Goal: Information Seeking & Learning: Learn about a topic

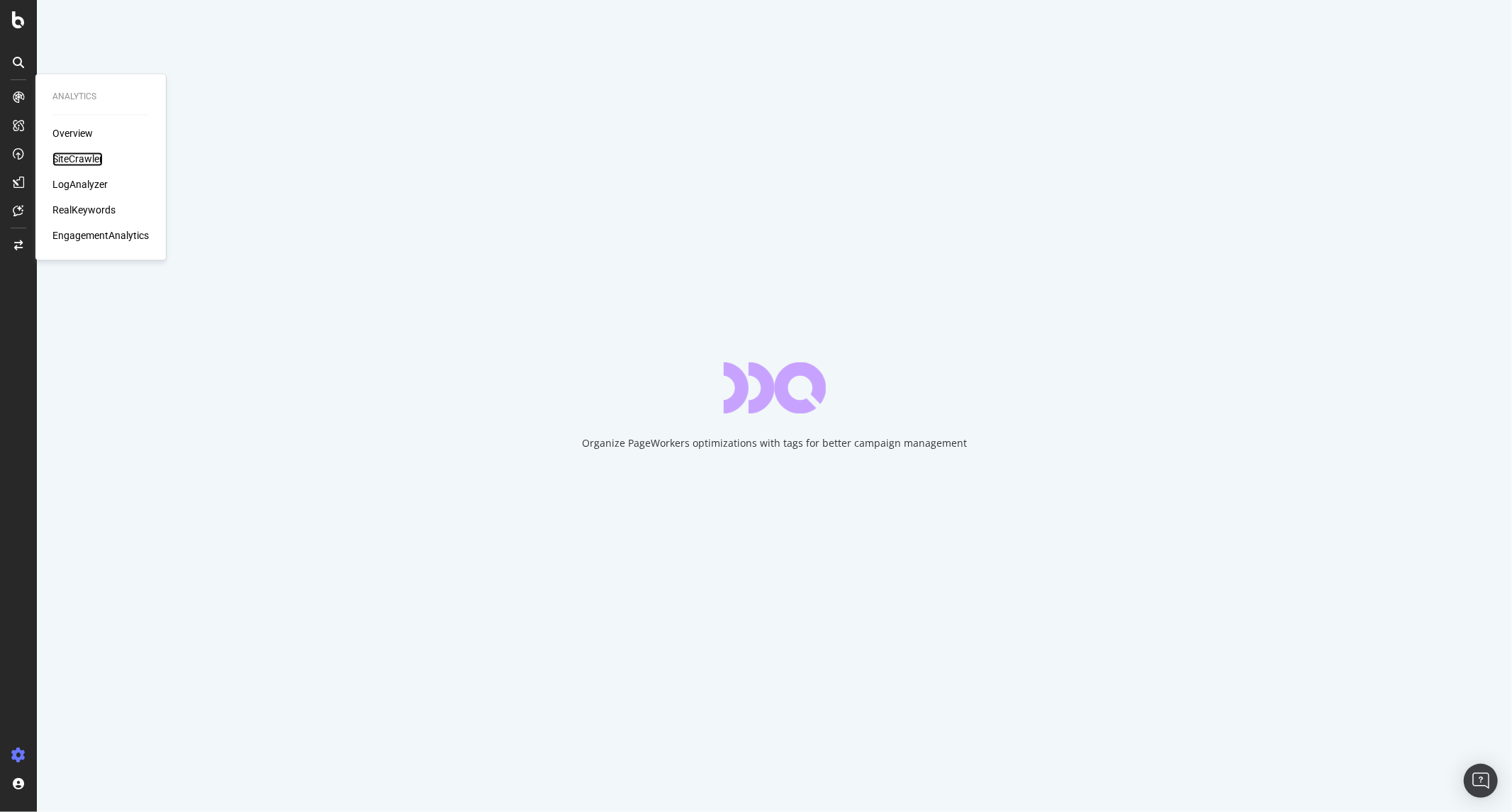
click at [66, 159] on div "SiteCrawler" at bounding box center [78, 160] width 50 height 14
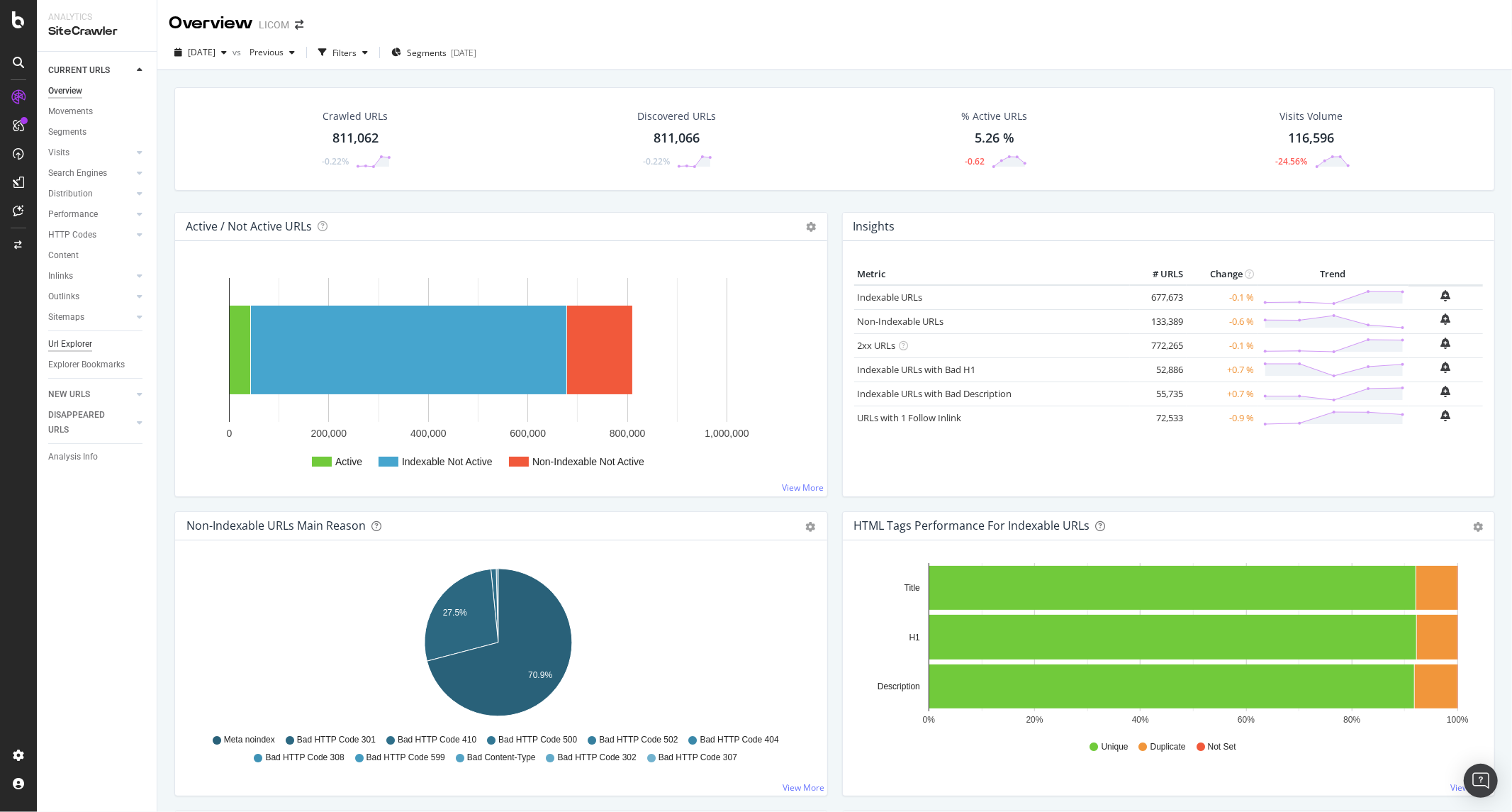
click at [62, 342] on div "Url Explorer" at bounding box center [70, 344] width 44 height 15
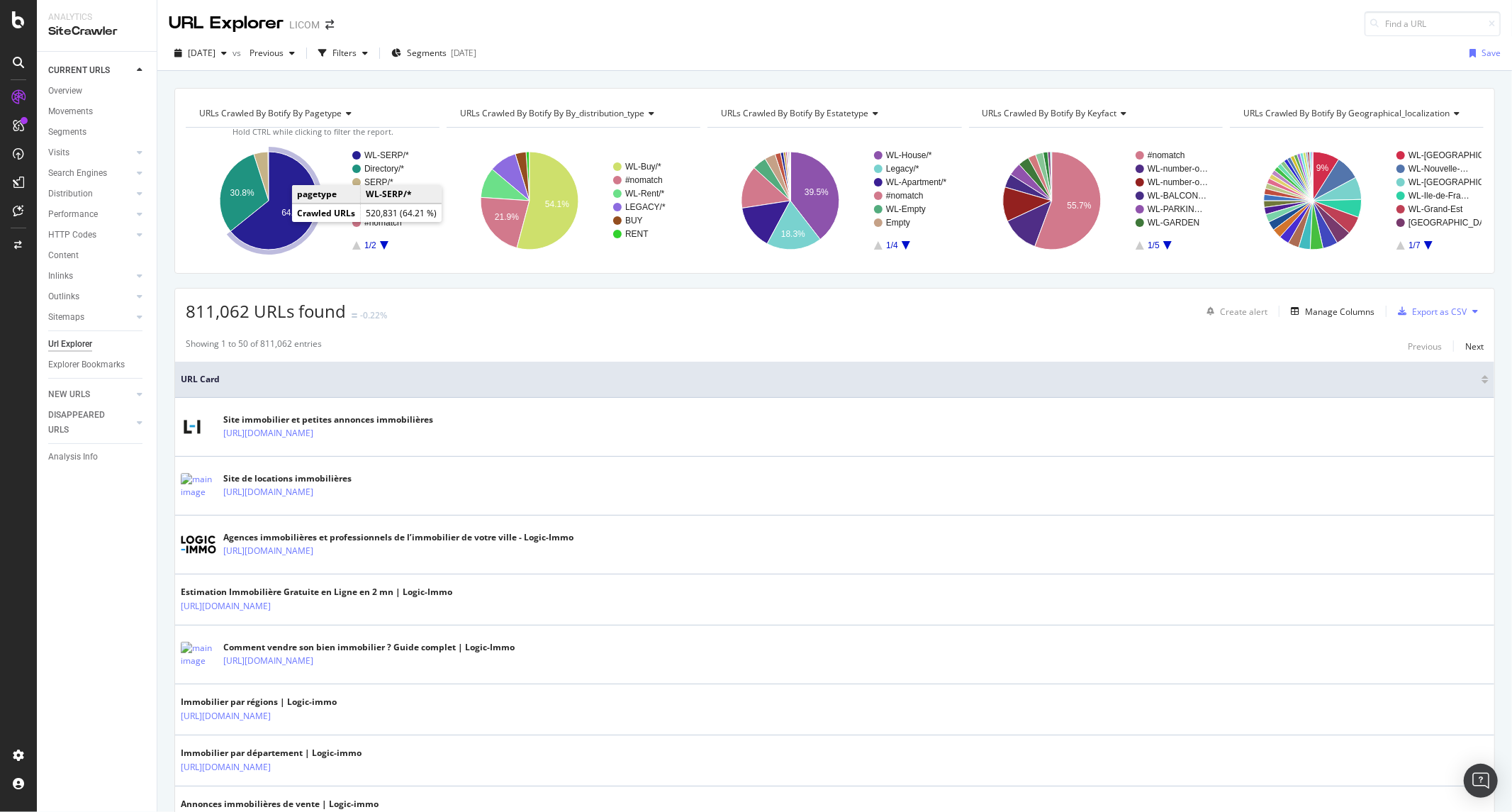
click at [277, 220] on icon "A chart." at bounding box center [274, 200] width 87 height 98
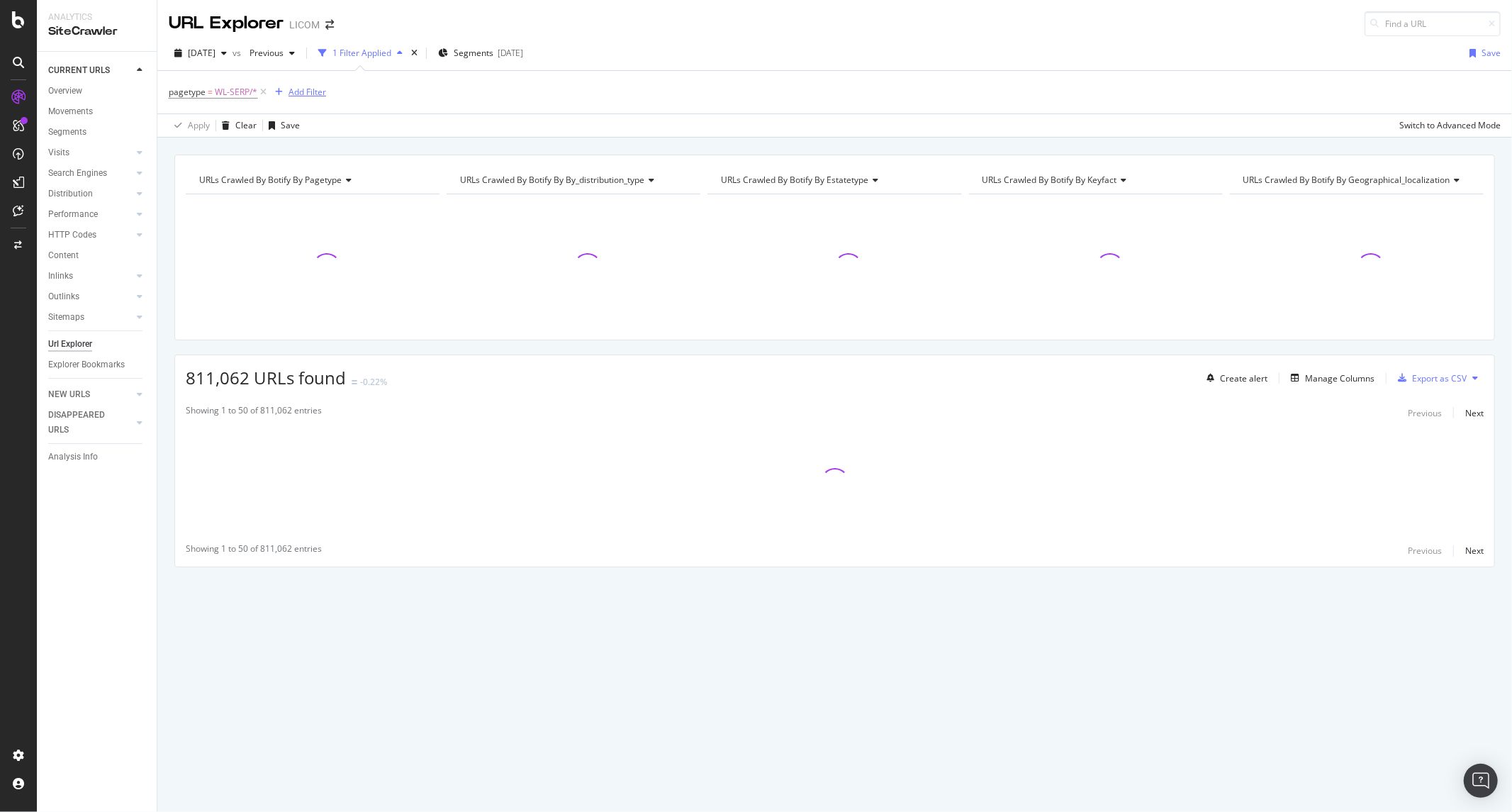
click at [314, 88] on div "Add Filter" at bounding box center [307, 91] width 37 height 12
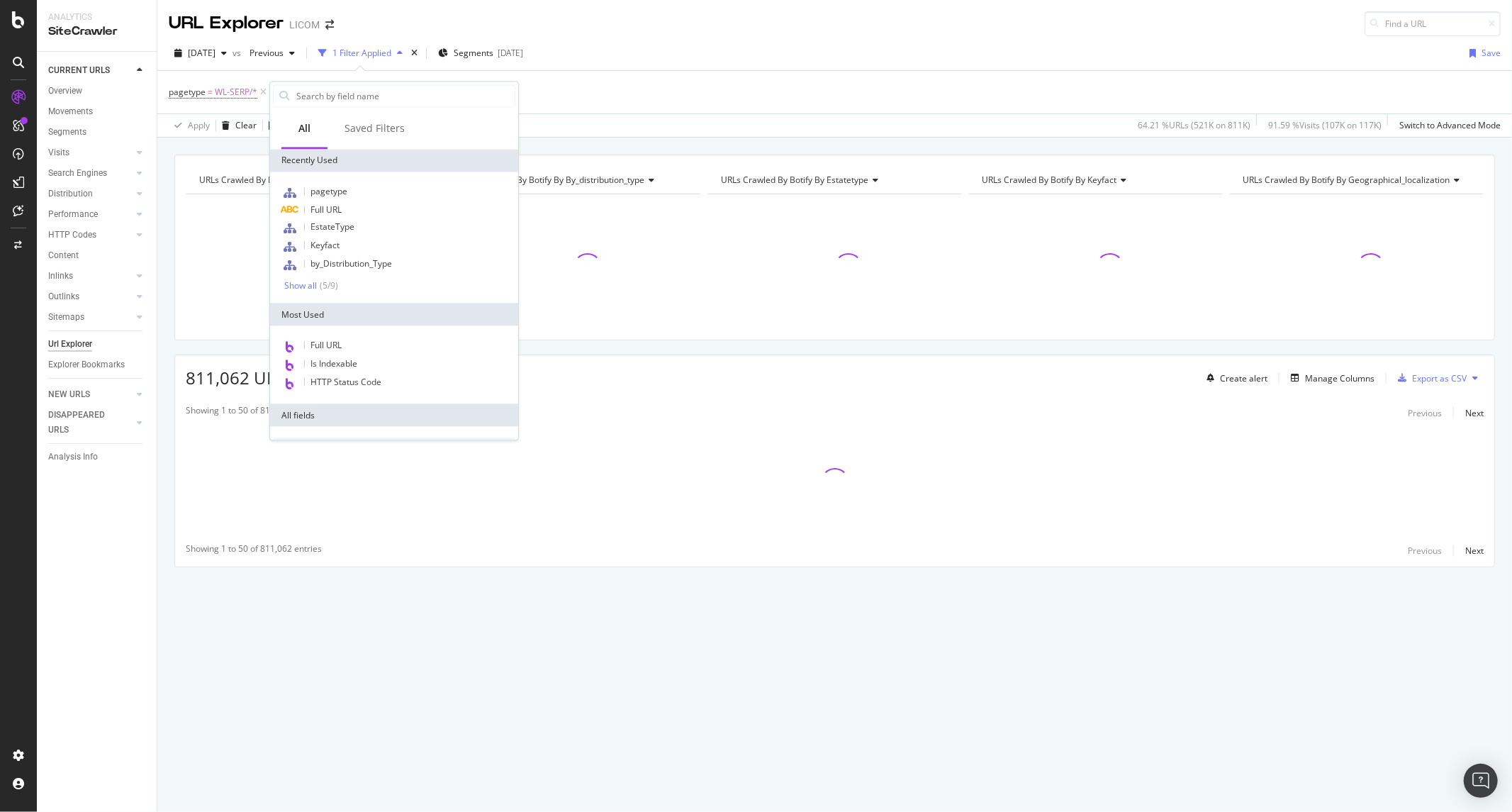
type input "h"
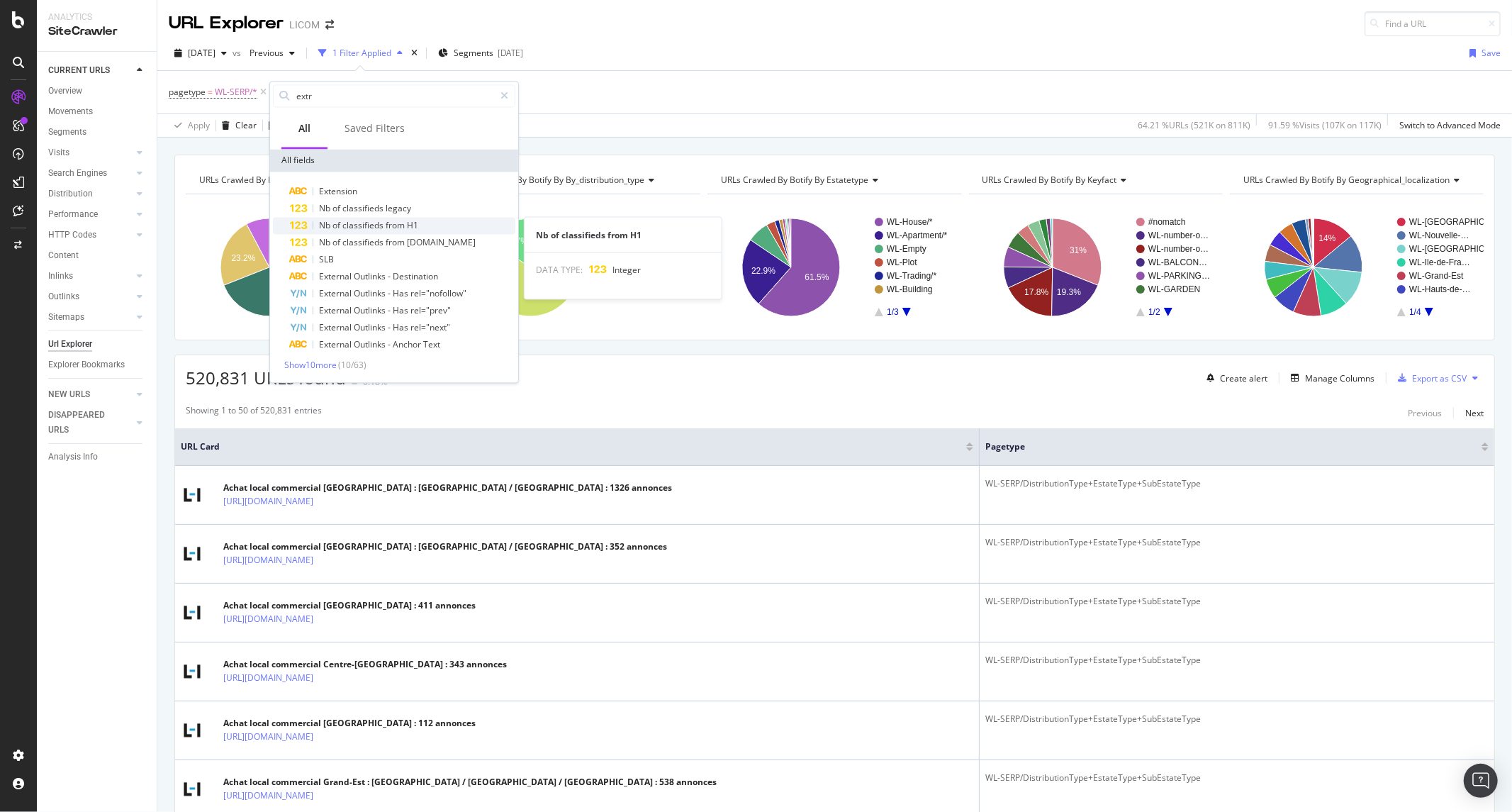
type input "extr"
click at [403, 228] on span "from" at bounding box center [396, 225] width 22 height 12
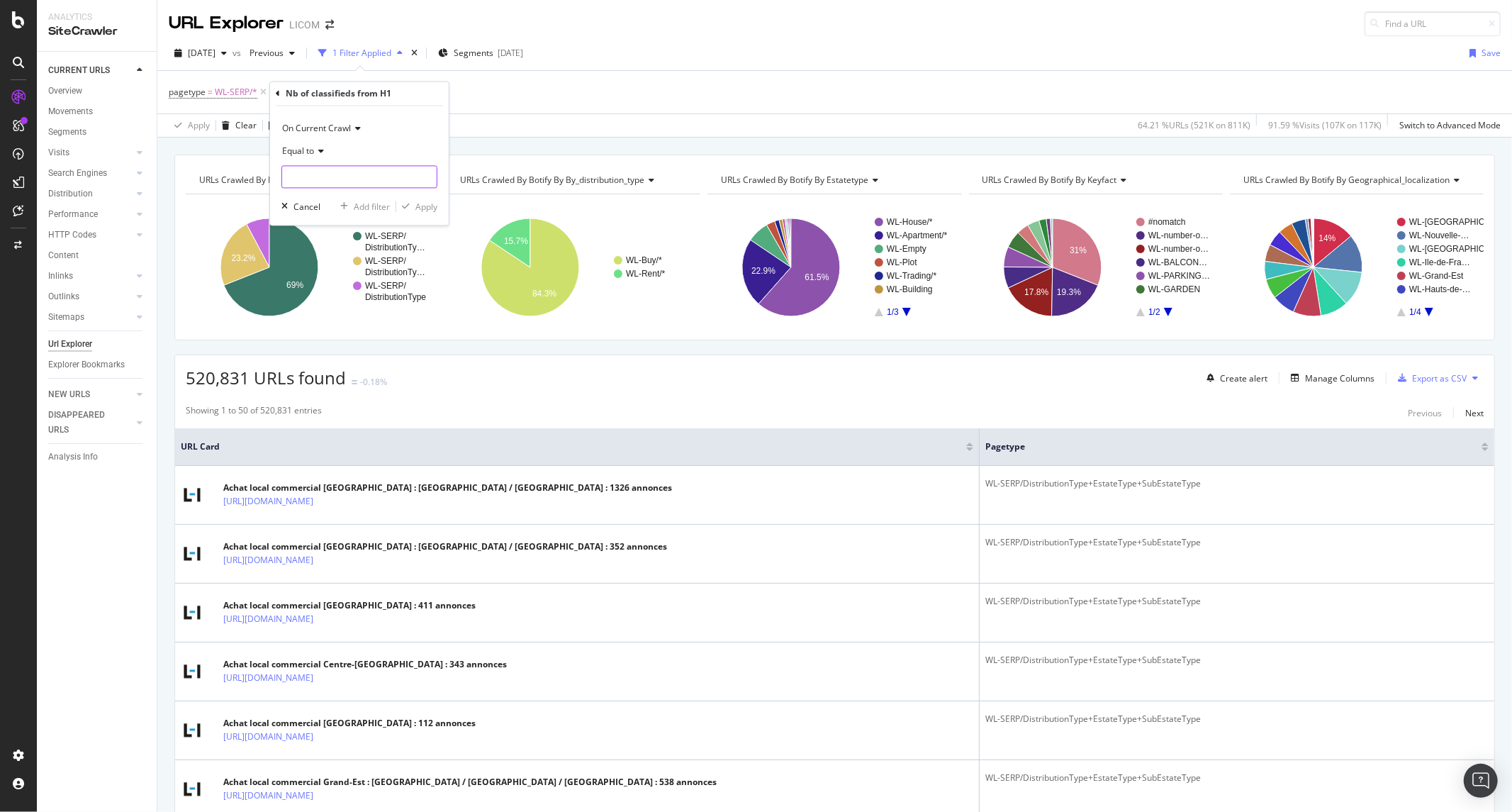
click at [323, 179] on input "number" at bounding box center [359, 177] width 156 height 23
click at [294, 142] on div "Equal to" at bounding box center [359, 152] width 156 height 23
click at [330, 216] on div "Less than" at bounding box center [361, 218] width 152 height 19
click at [344, 177] on input "number" at bounding box center [359, 177] width 156 height 23
type input "2"
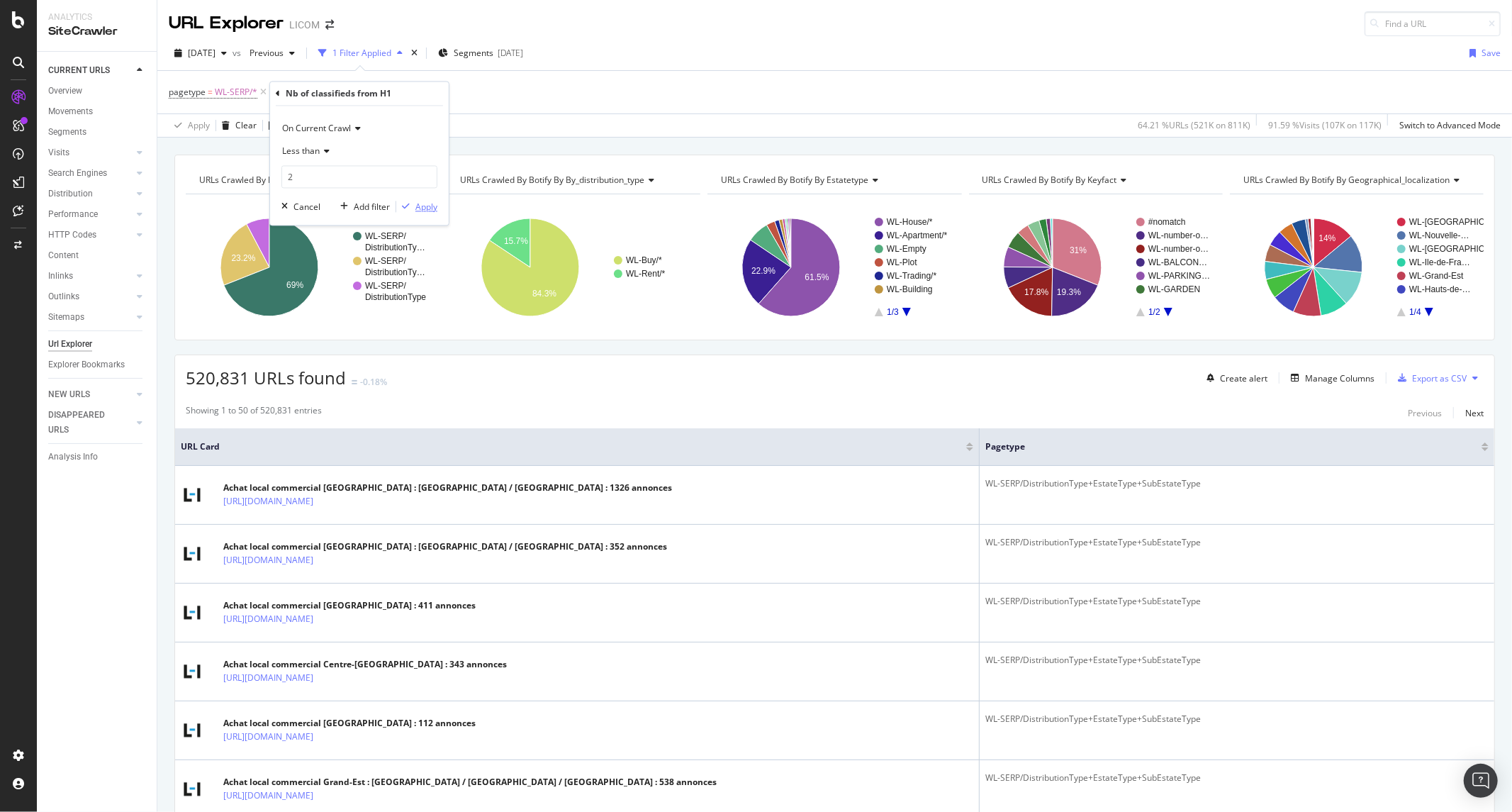
click at [426, 208] on div "Apply" at bounding box center [426, 206] width 22 height 12
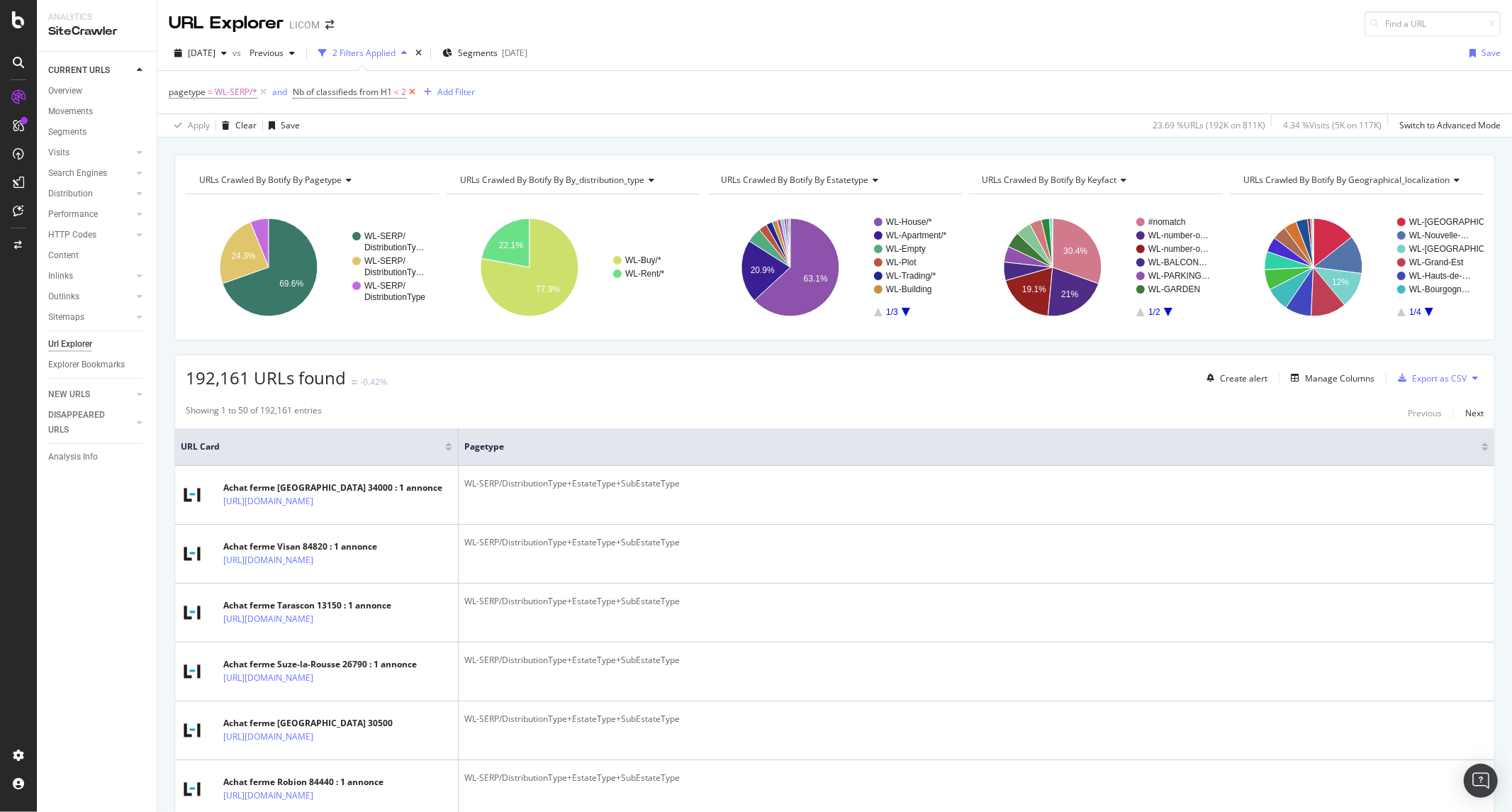
click at [416, 96] on icon at bounding box center [412, 92] width 12 height 14
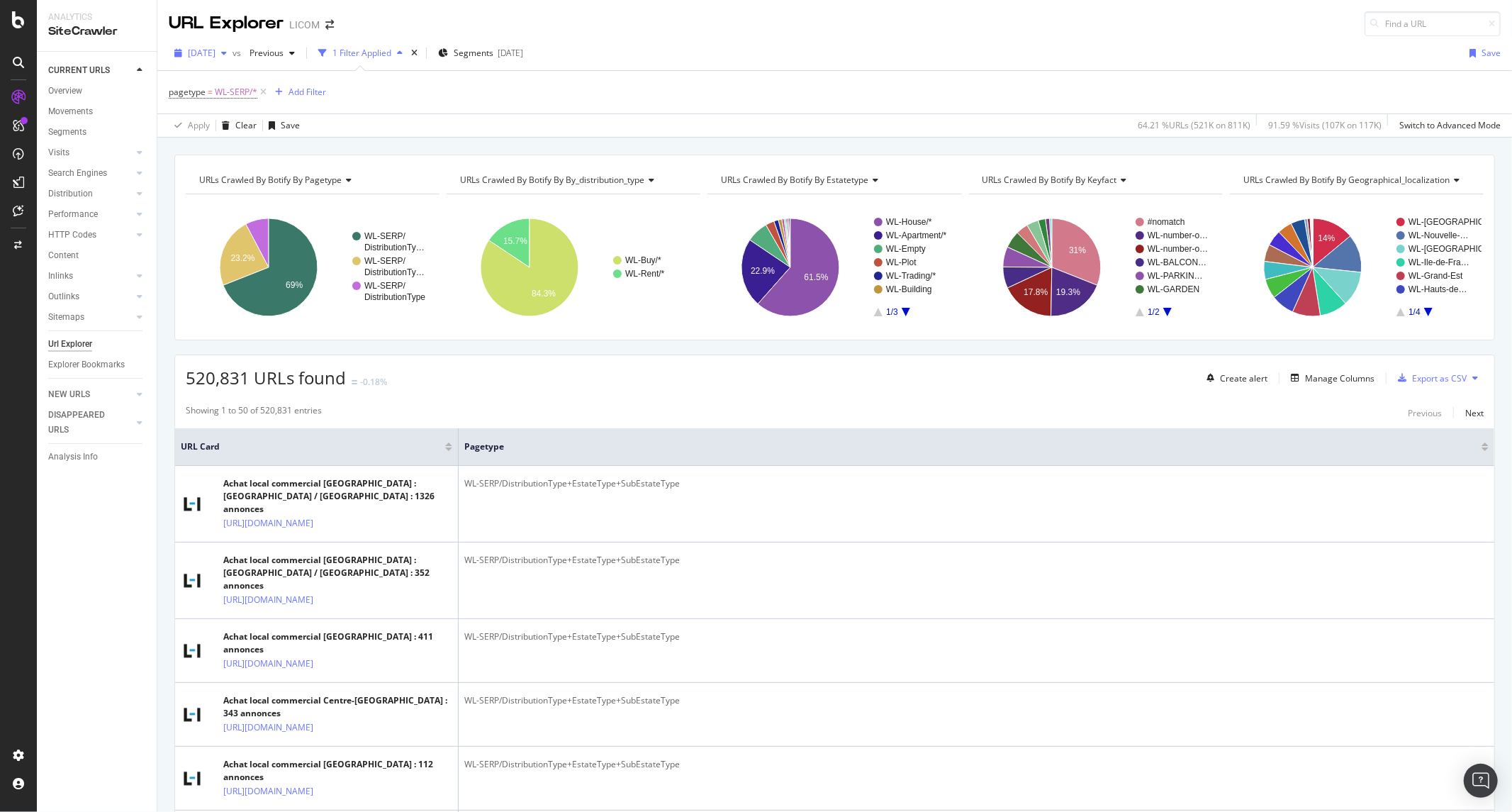
click at [233, 61] on div "[DATE]" at bounding box center [200, 53] width 64 height 22
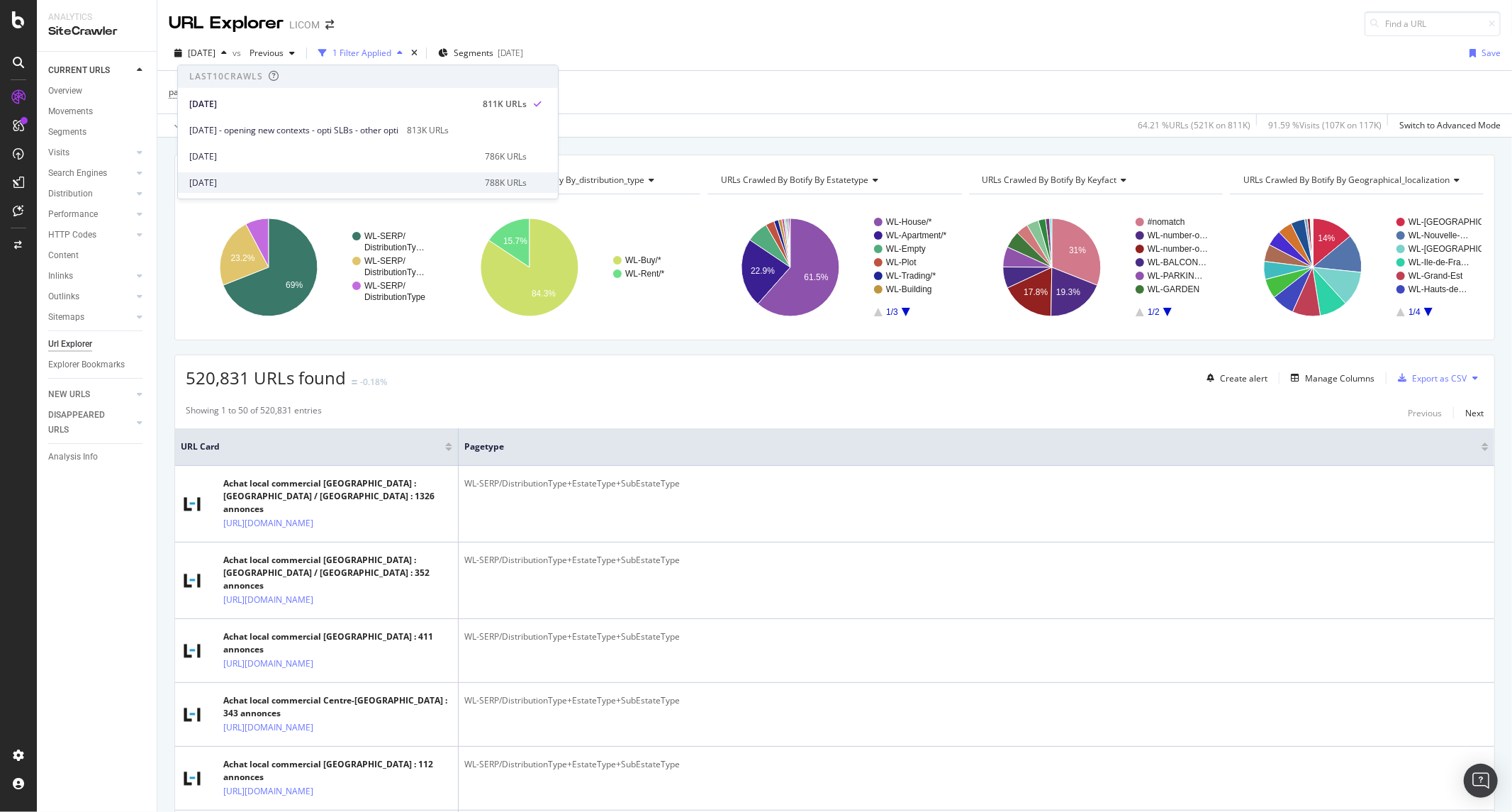
click at [239, 180] on div "[DATE]" at bounding box center [333, 183] width 287 height 13
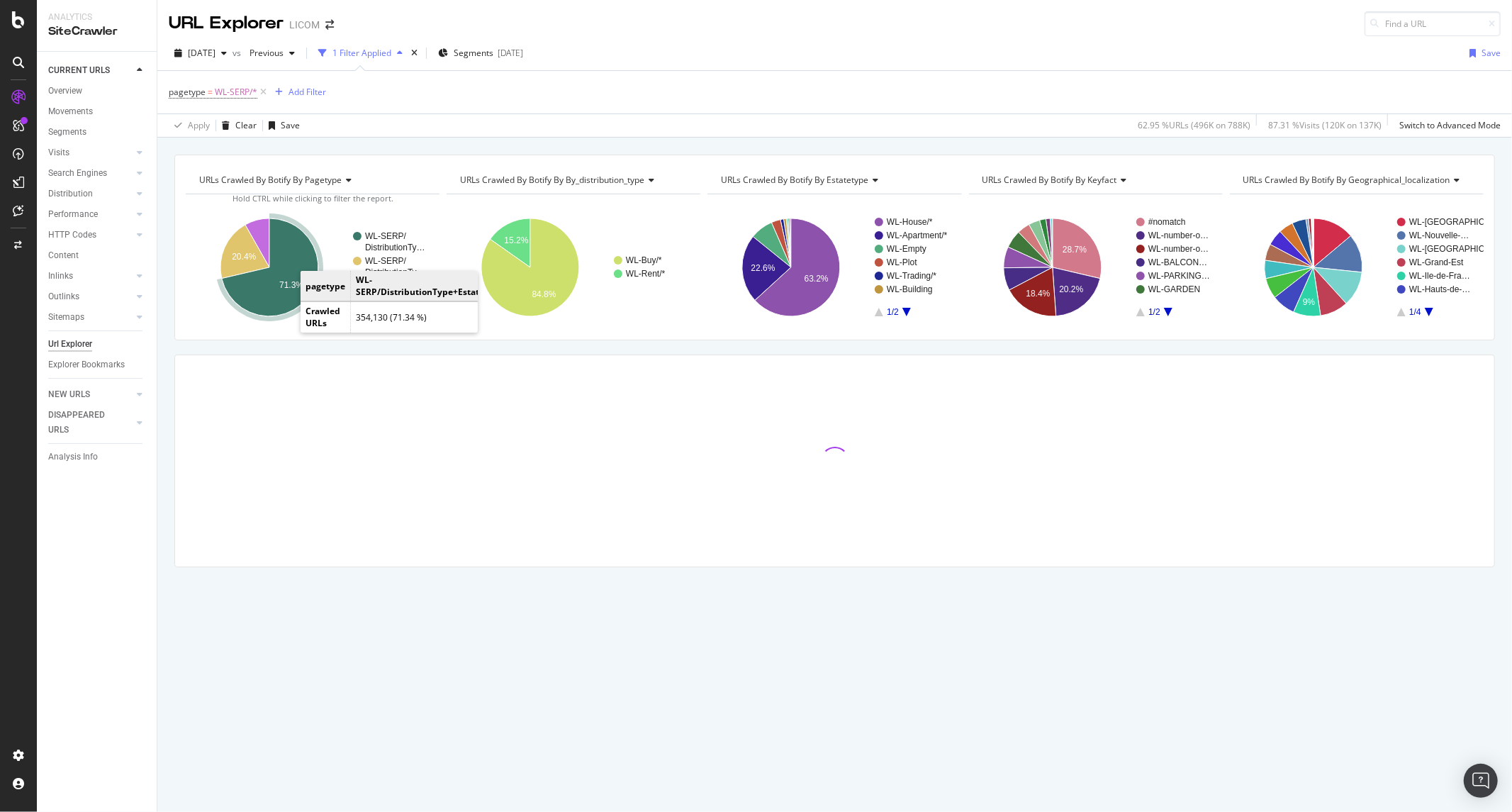
click at [280, 299] on icon "A chart." at bounding box center [270, 267] width 96 height 98
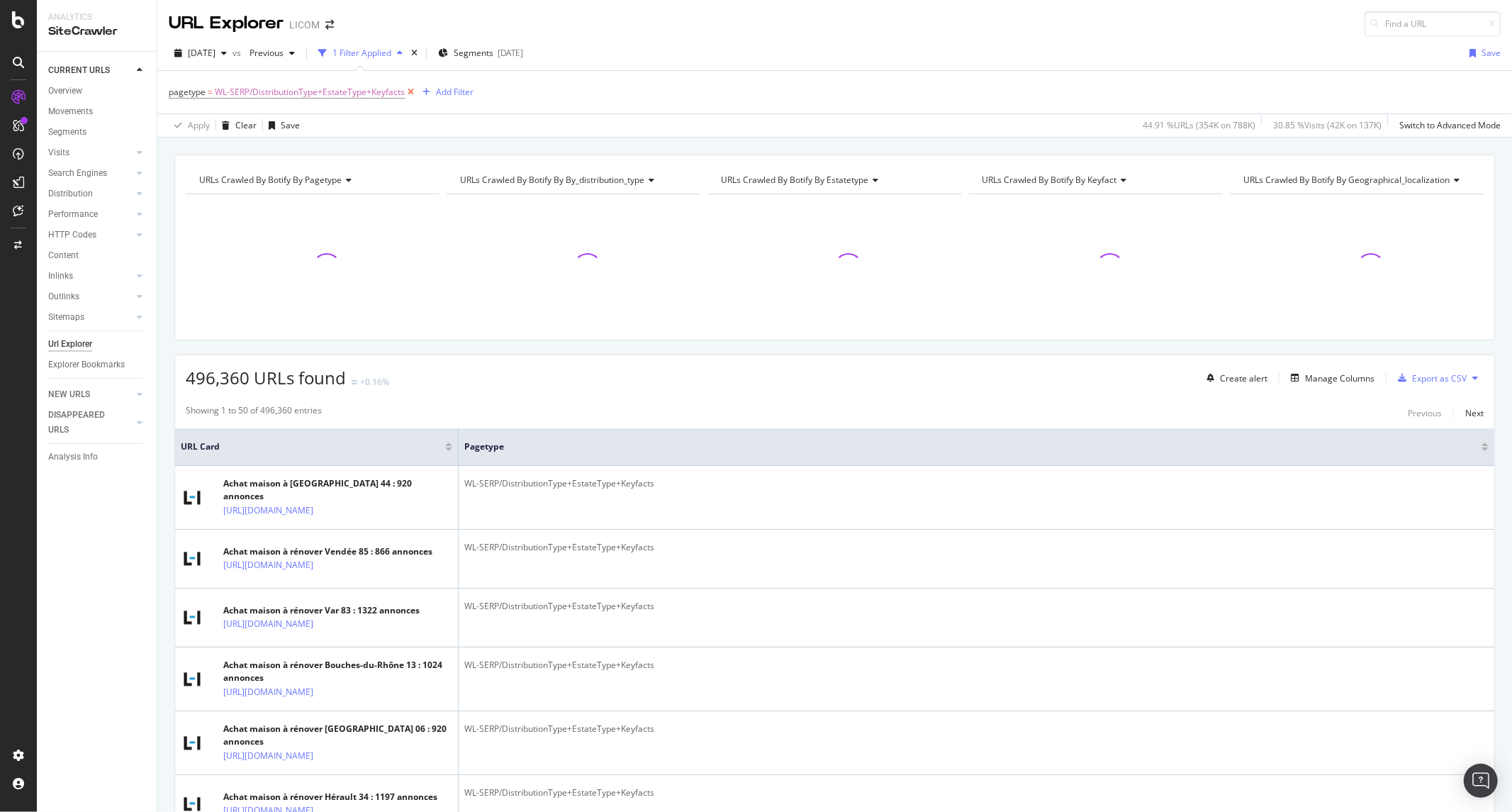
click at [406, 93] on icon at bounding box center [410, 92] width 12 height 14
click at [200, 99] on button "Add Filter" at bounding box center [197, 91] width 57 height 17
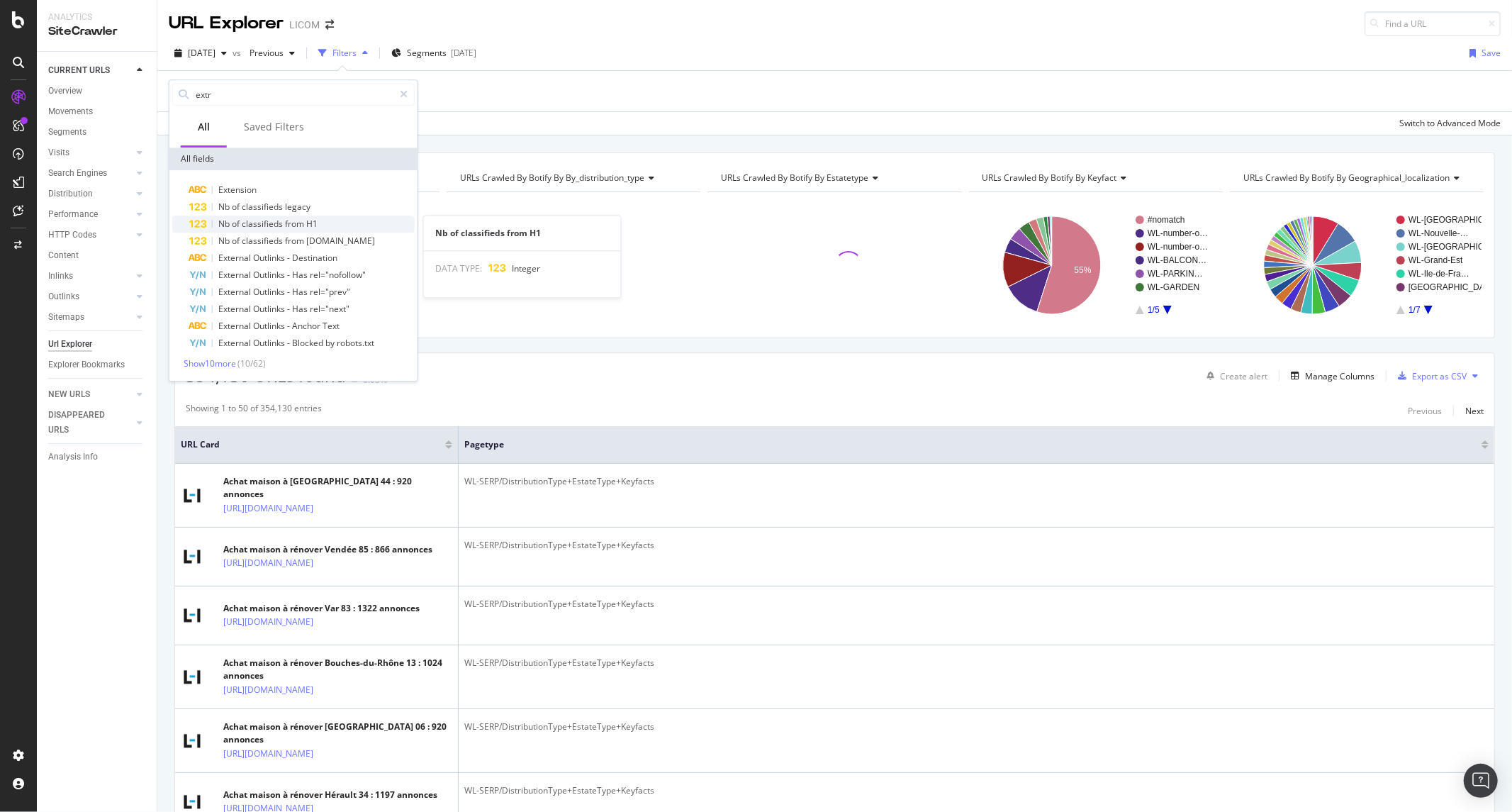
type input "extr"
click at [269, 229] on div "Nb of classifieds from H1" at bounding box center [268, 224] width 99 height 11
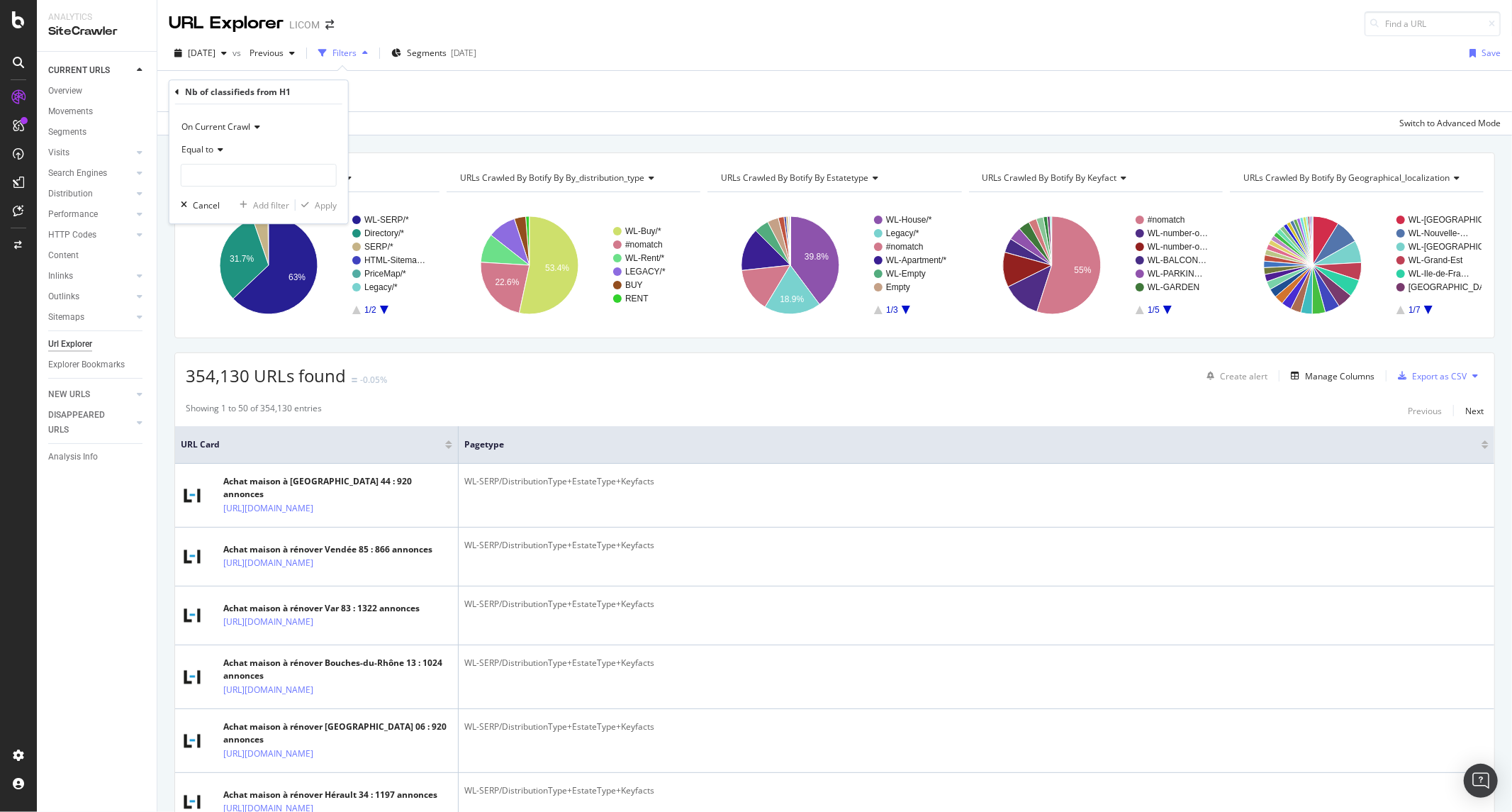
click at [202, 147] on span "Equal to" at bounding box center [198, 149] width 32 height 12
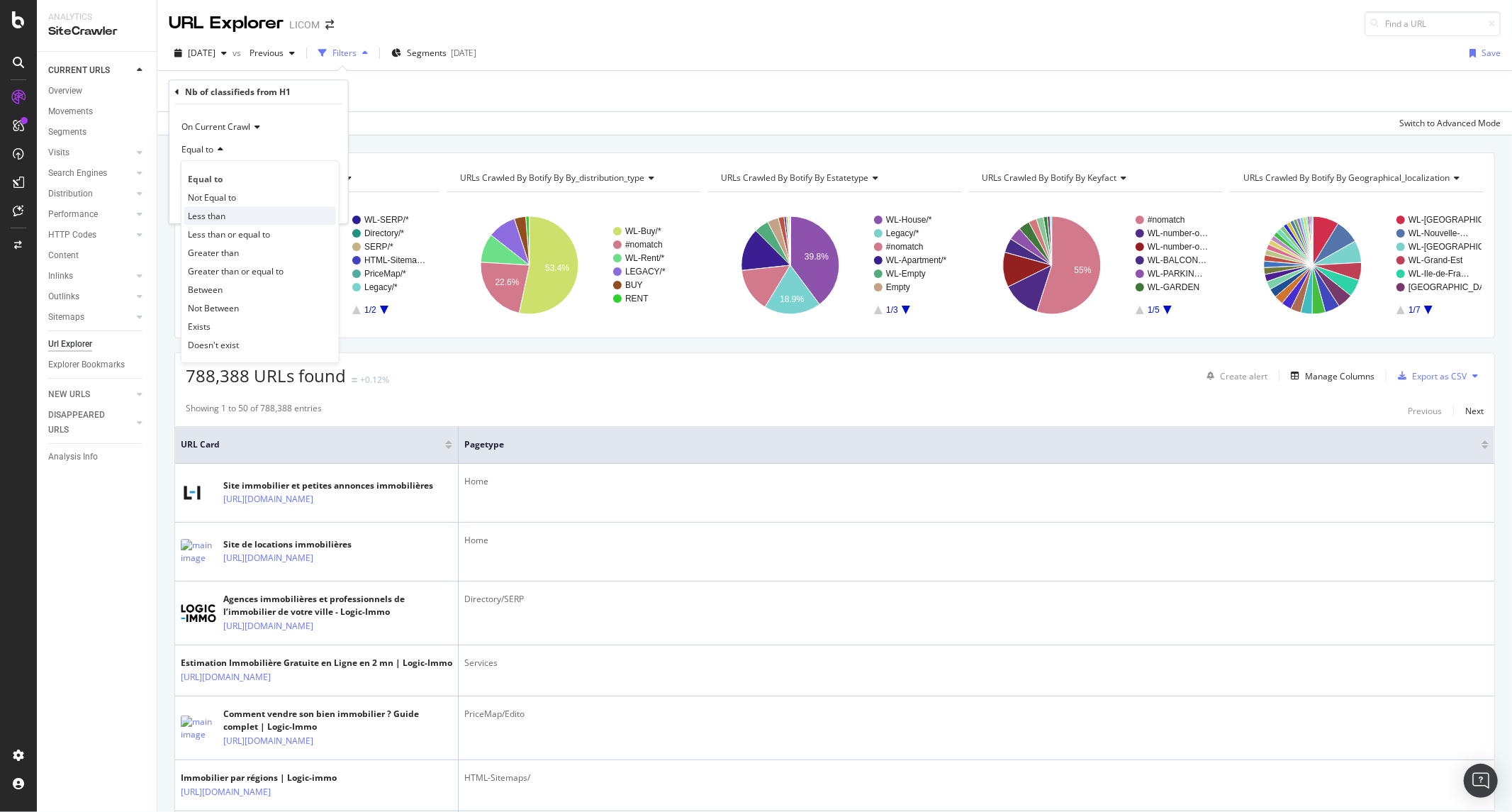
click at [205, 211] on span "Less than" at bounding box center [207, 216] width 37 height 12
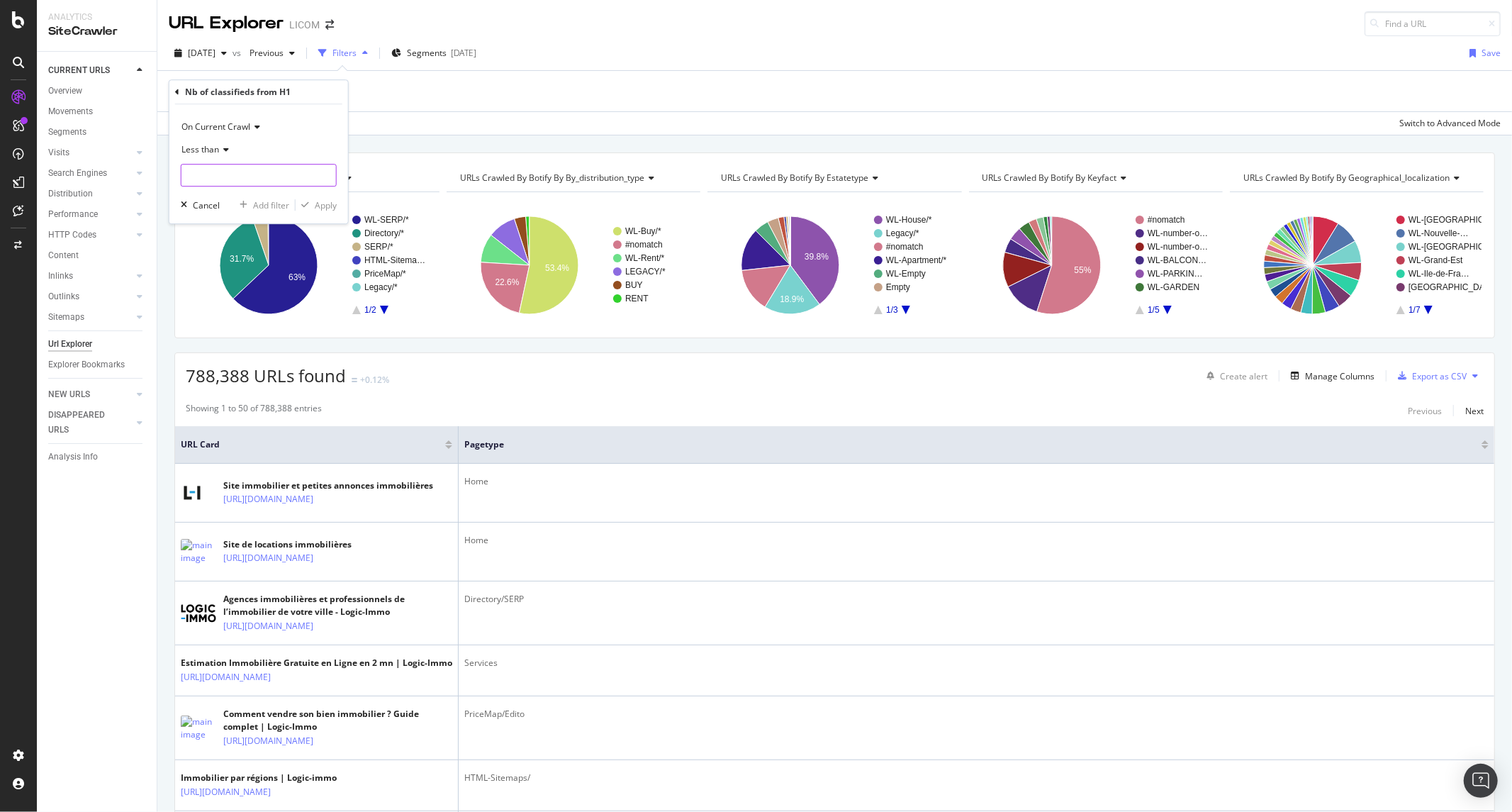
click at [216, 165] on input "number" at bounding box center [259, 175] width 156 height 23
type input "2"
click at [321, 203] on div "Apply" at bounding box center [325, 205] width 22 height 12
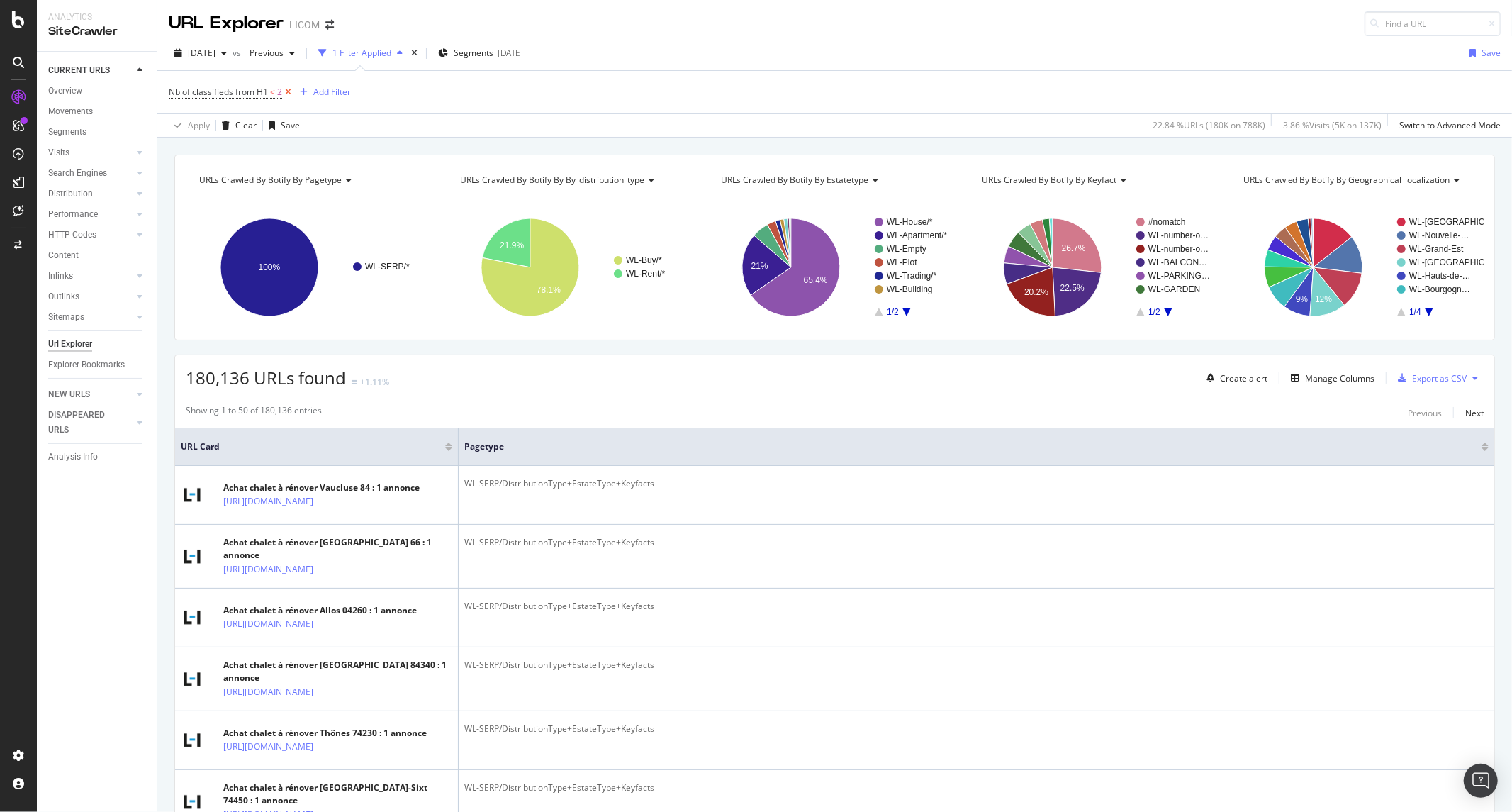
click at [289, 90] on icon at bounding box center [288, 92] width 12 height 14
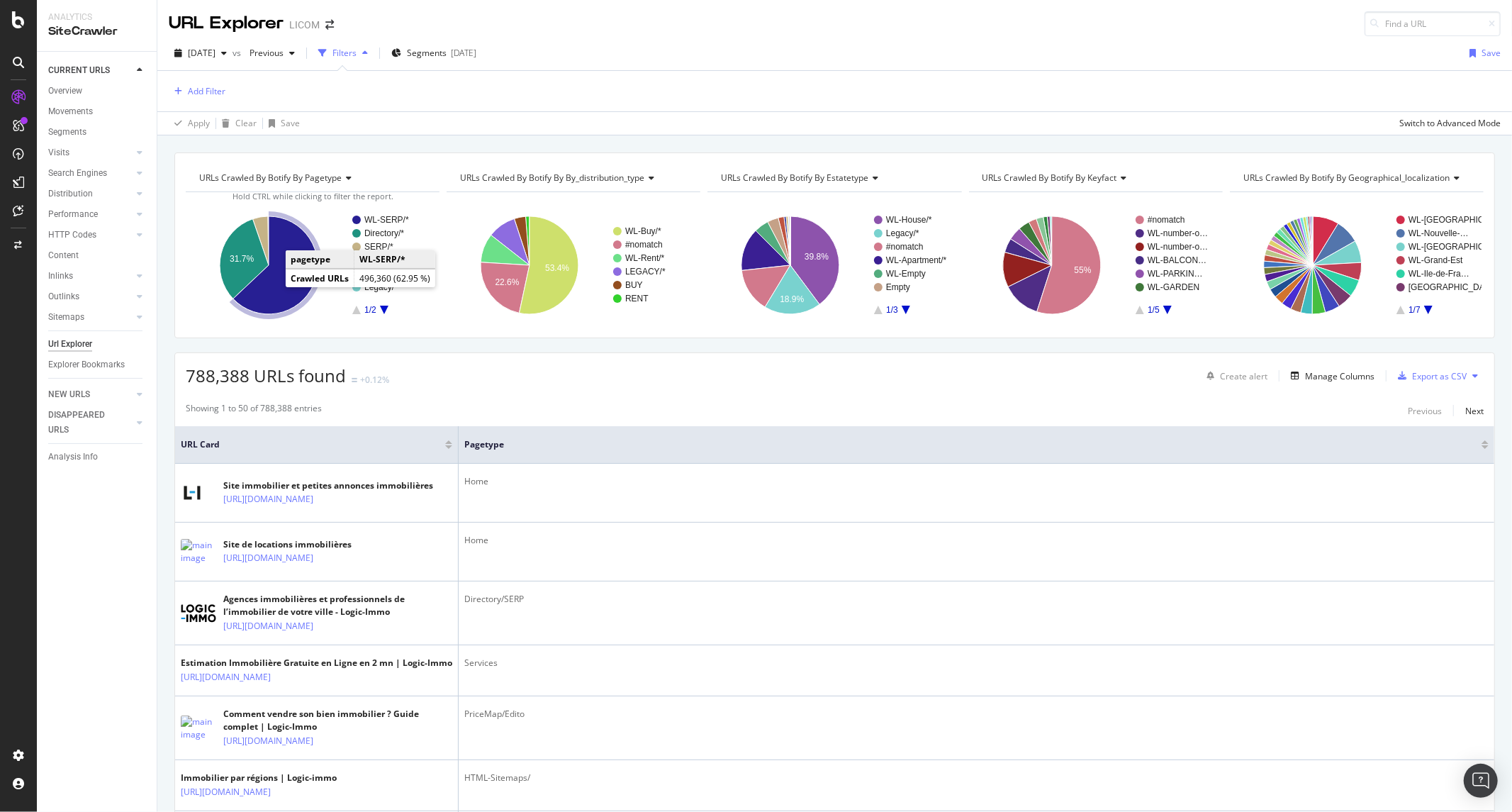
click at [284, 295] on icon "A chart." at bounding box center [275, 265] width 84 height 98
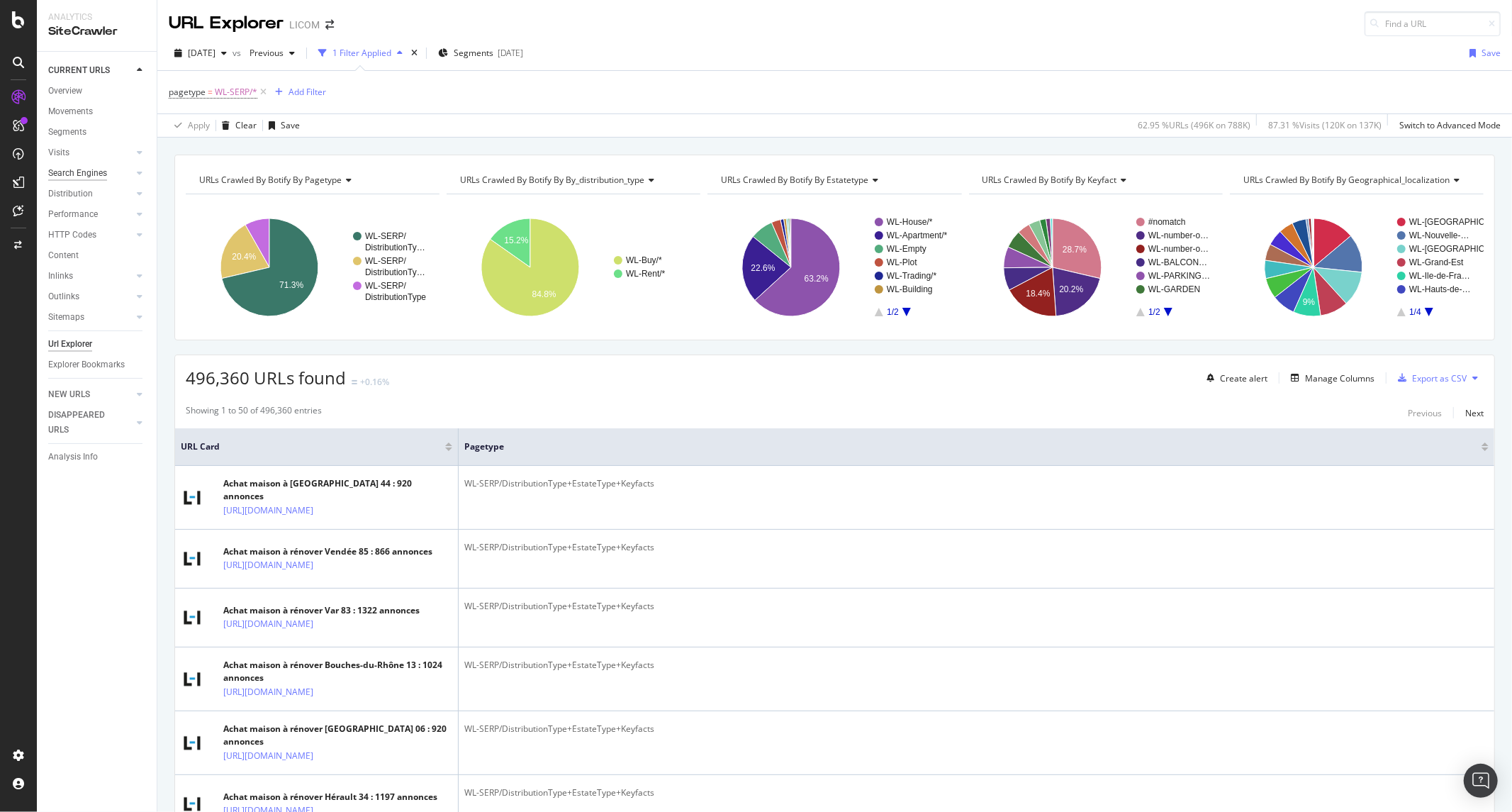
click at [88, 179] on div "Search Engines" at bounding box center [78, 173] width 59 height 15
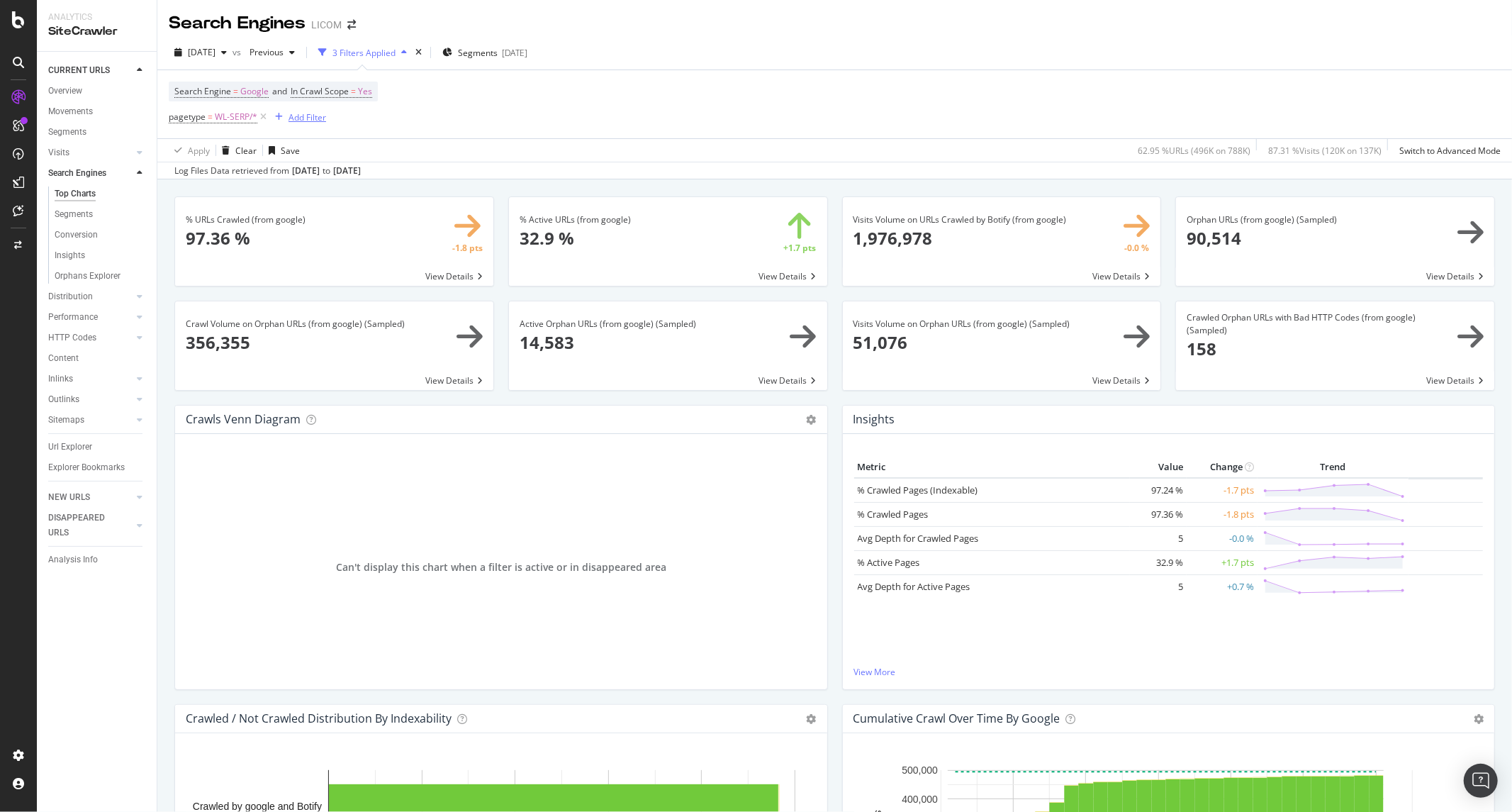
click at [321, 116] on div "Add Filter" at bounding box center [307, 117] width 37 height 12
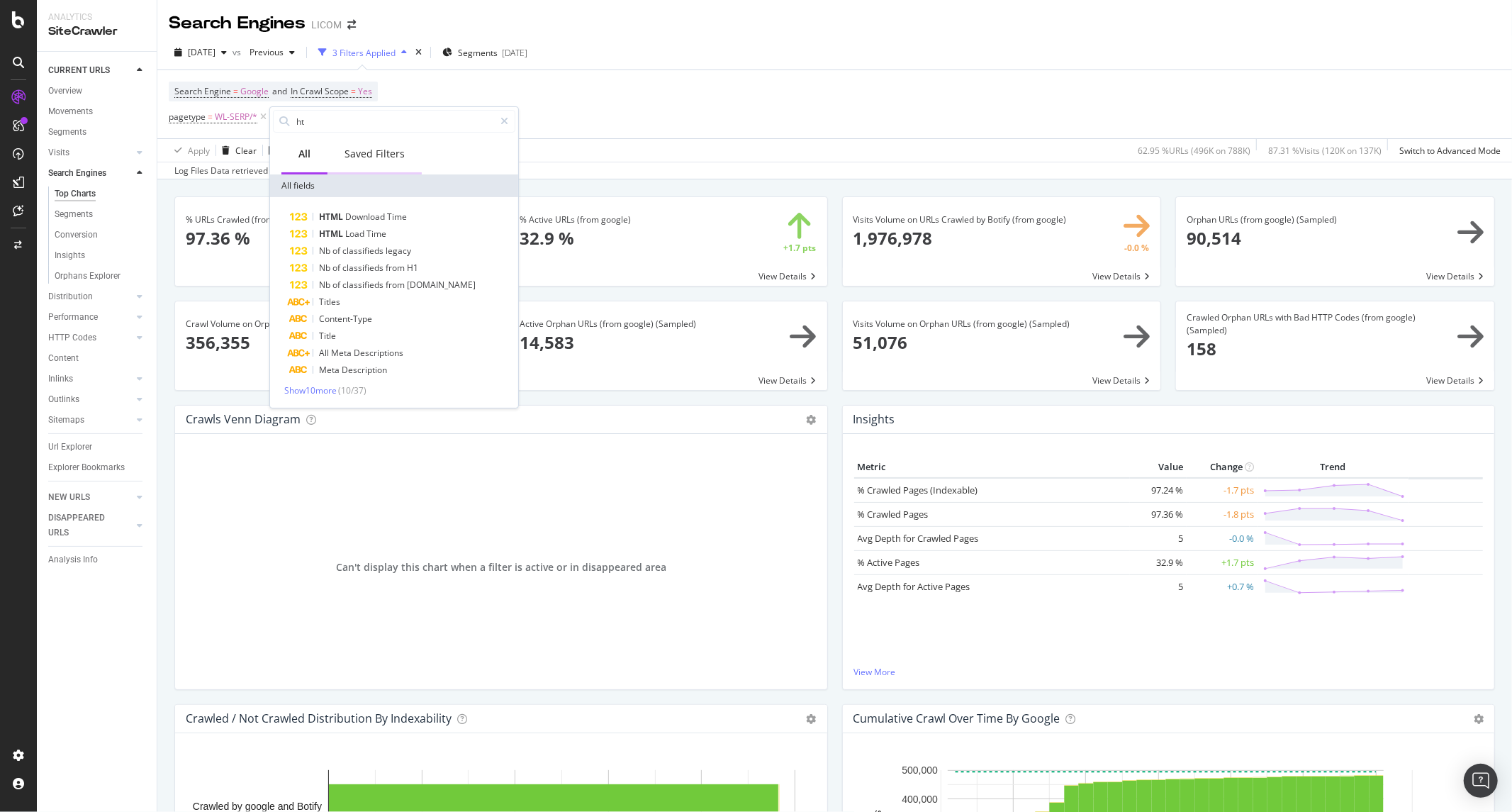
type input "h"
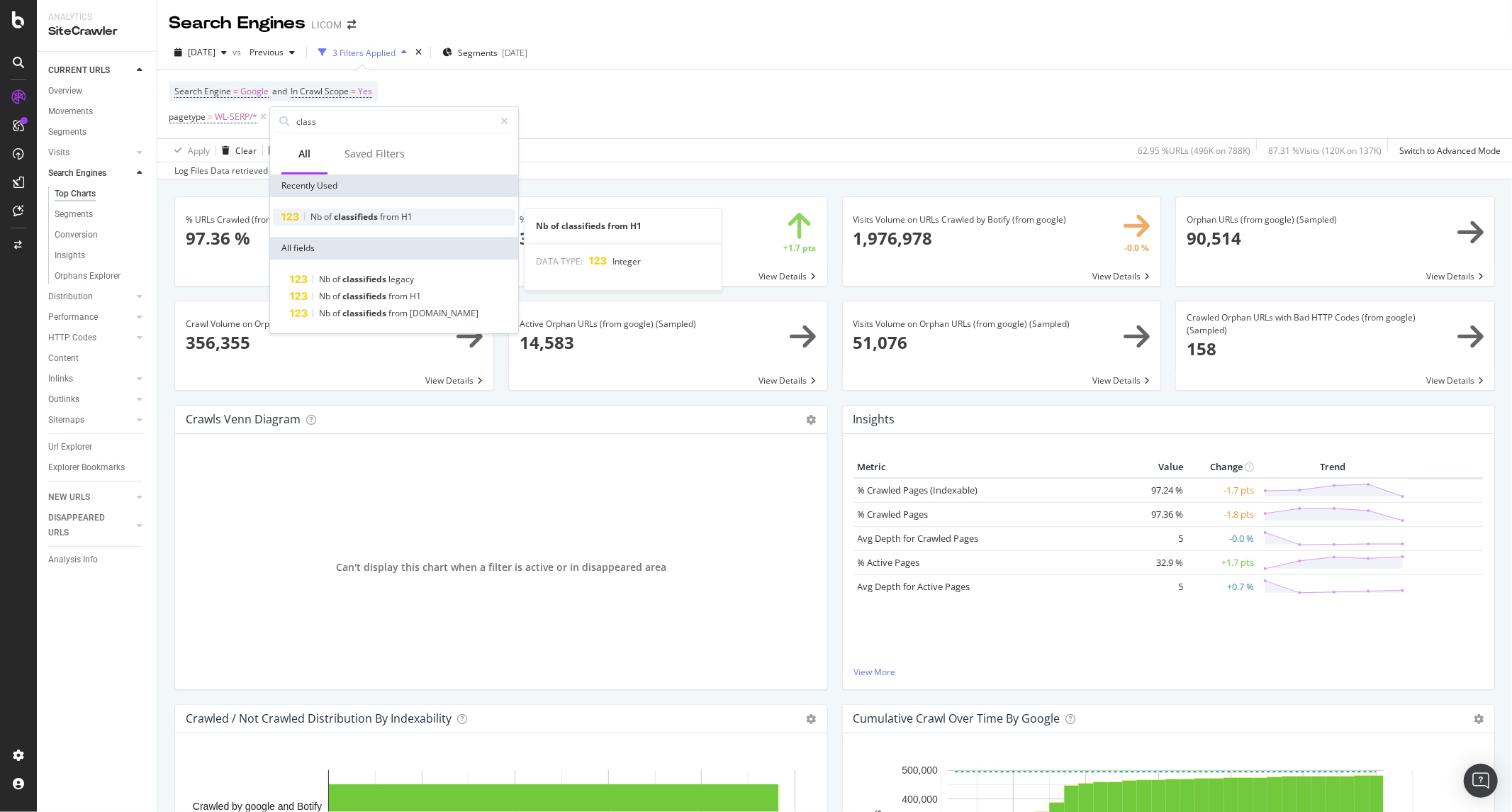
type input "class"
click at [376, 221] on span "classifieds" at bounding box center [357, 216] width 46 height 12
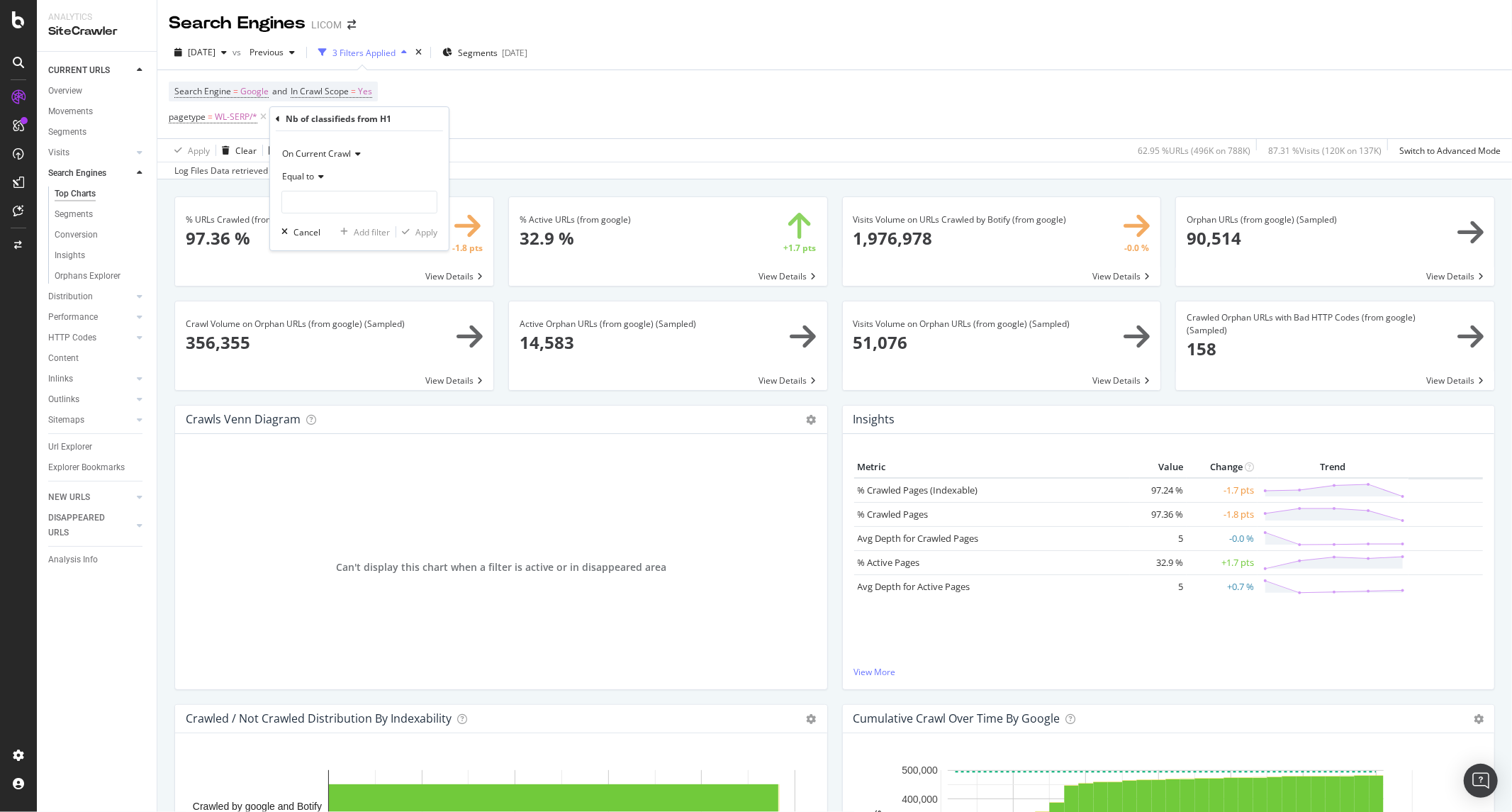
click at [310, 178] on span "Equal to" at bounding box center [298, 176] width 32 height 12
click at [323, 238] on span "Less than" at bounding box center [307, 243] width 37 height 12
click at [386, 188] on div "Less than" at bounding box center [359, 189] width 156 height 48
click at [376, 193] on input "number" at bounding box center [359, 202] width 156 height 23
click at [262, 402] on div "Crawl Volume on Orphan URLs (from google) (Sampled) 356,355 View Details" at bounding box center [334, 352] width 334 height 104
